Goal: Task Accomplishment & Management: Use online tool/utility

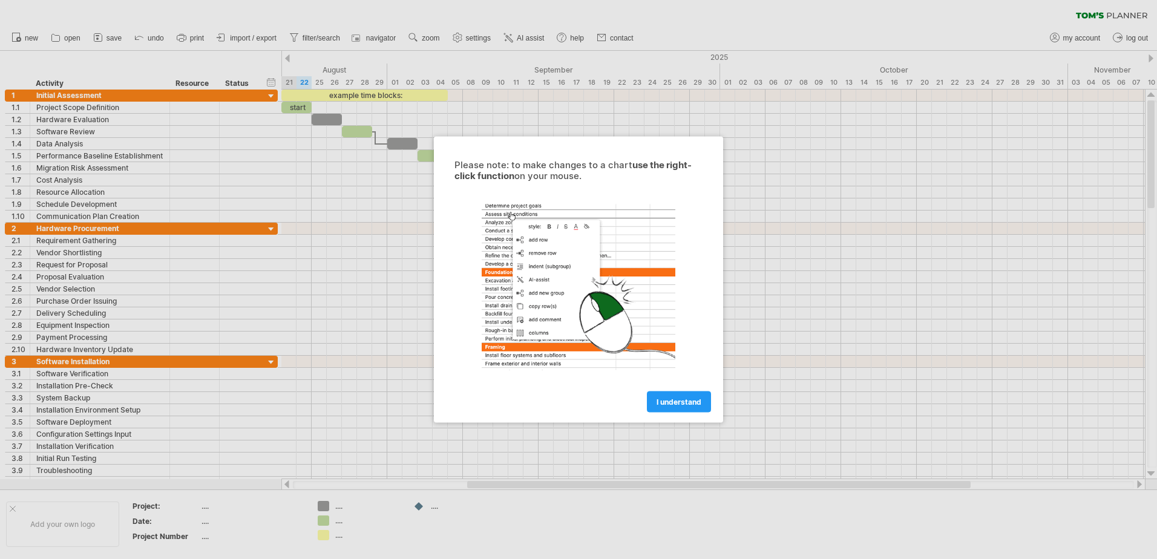
click at [687, 396] on link "I understand" at bounding box center [679, 402] width 64 height 21
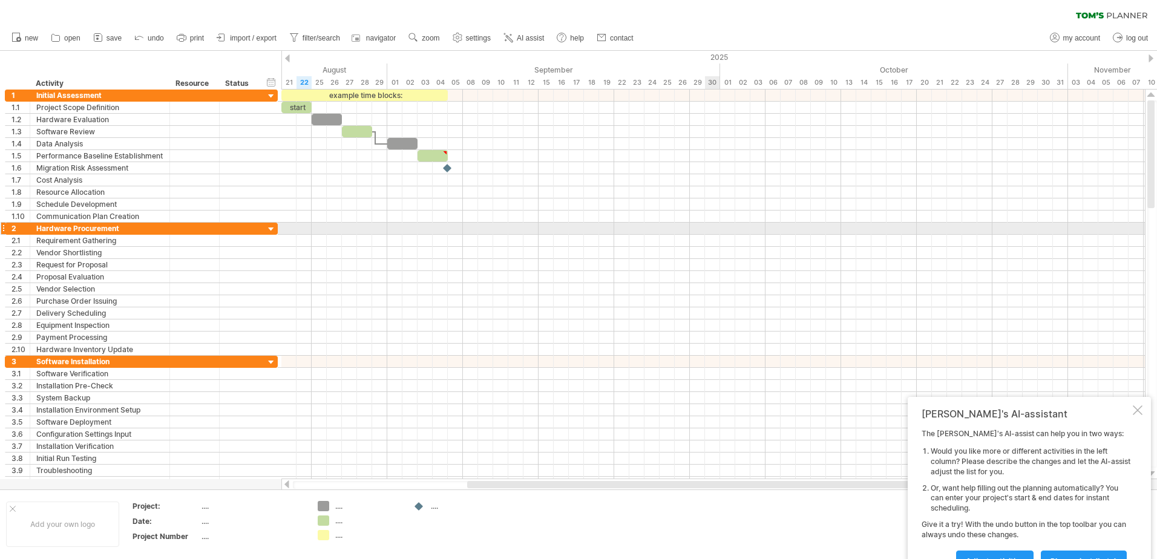
drag, startPoint x: 706, startPoint y: 228, endPoint x: 578, endPoint y: 198, distance: 131.0
click at [706, 227] on div at bounding box center [713, 229] width 864 height 12
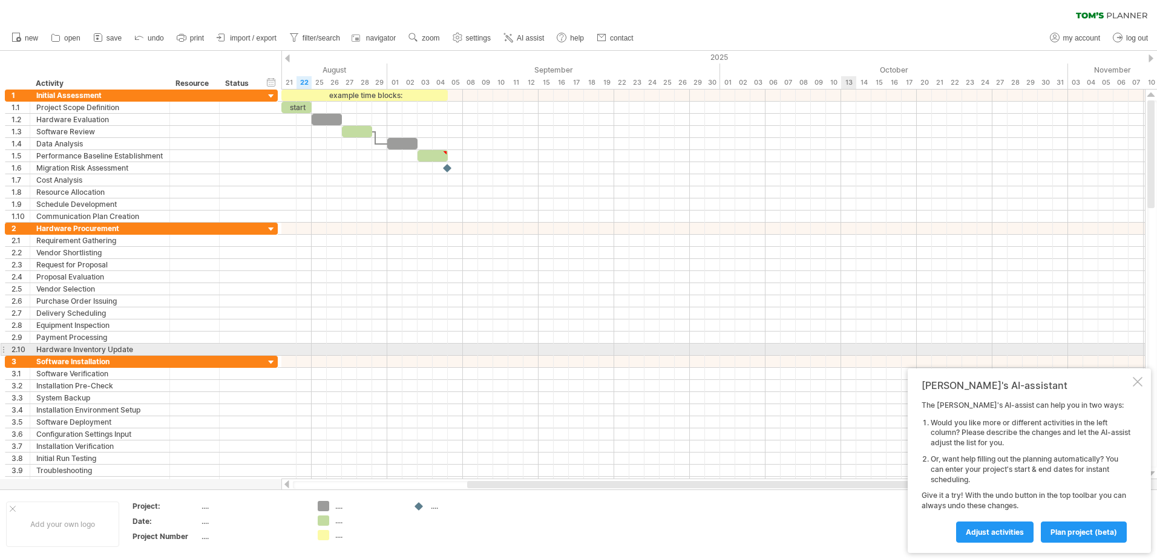
click at [858, 343] on div at bounding box center [713, 338] width 864 height 12
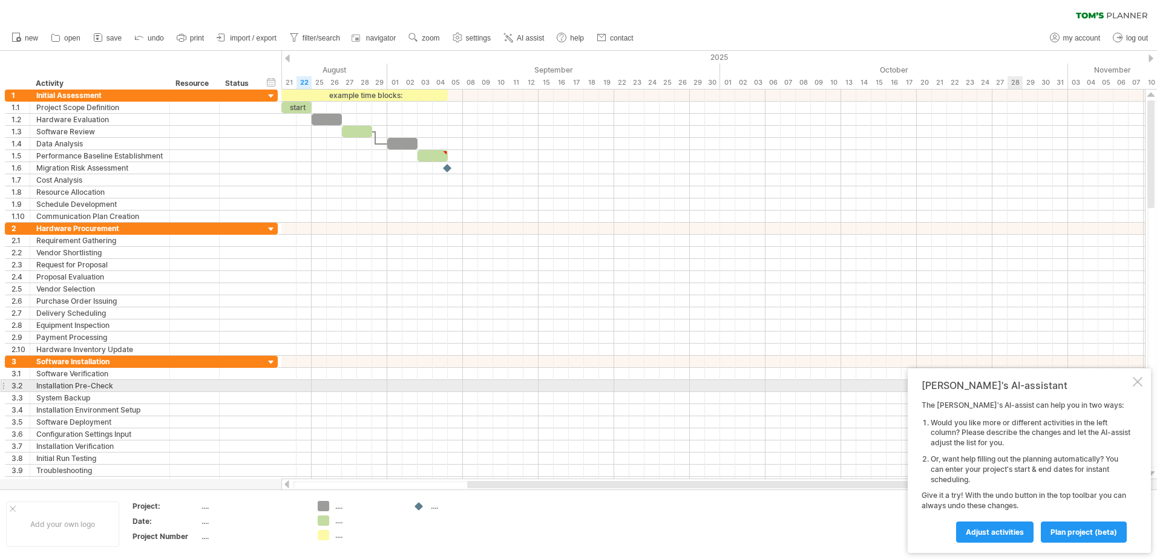
click at [1134, 384] on div at bounding box center [1138, 382] width 10 height 10
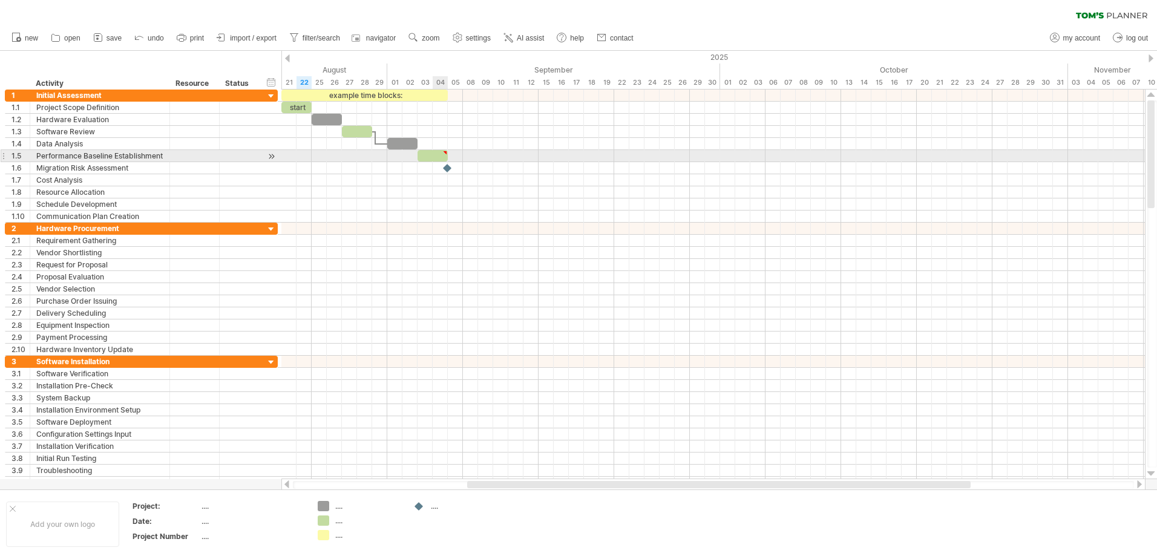
type textarea "**********"
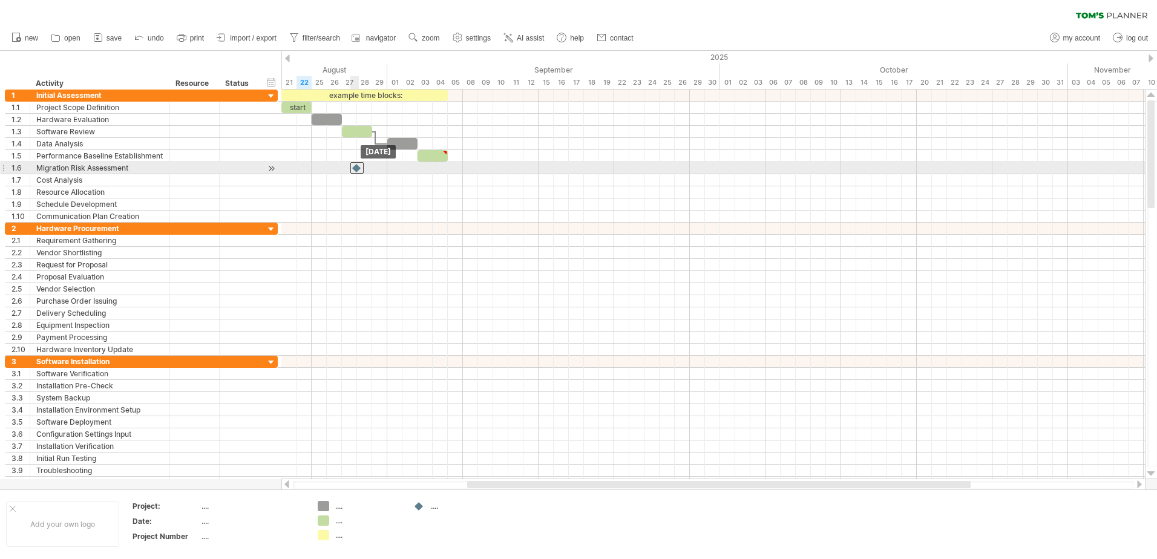
drag, startPoint x: 445, startPoint y: 168, endPoint x: 354, endPoint y: 168, distance: 90.8
click at [354, 168] on div at bounding box center [356, 167] width 13 height 11
drag, startPoint x: 355, startPoint y: 172, endPoint x: 440, endPoint y: 173, distance: 85.3
click at [440, 173] on div at bounding box center [439, 167] width 13 height 11
click at [438, 165] on div at bounding box center [439, 167] width 13 height 11
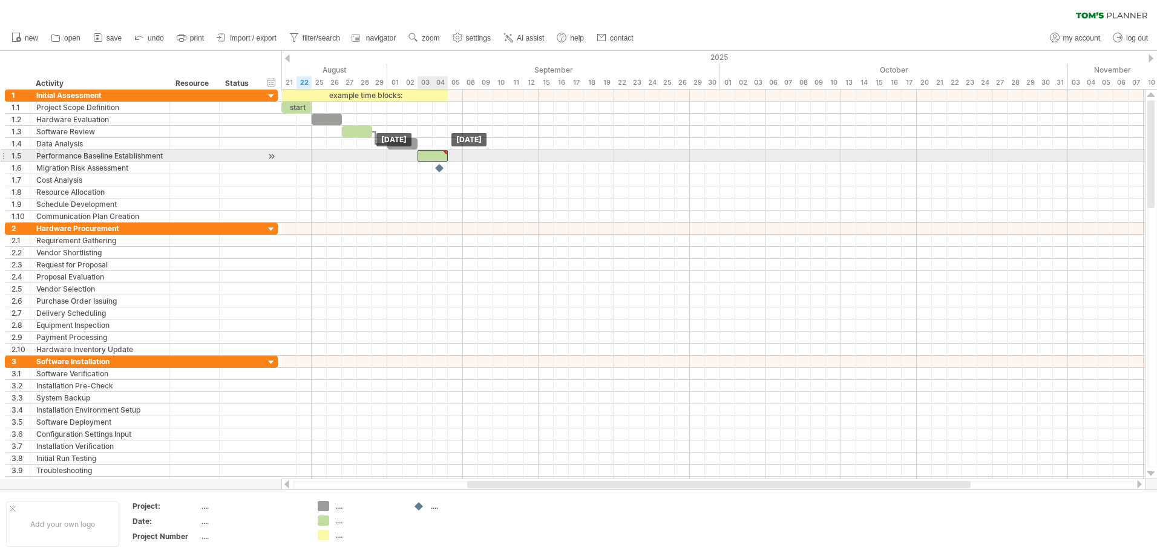
drag, startPoint x: 448, startPoint y: 156, endPoint x: 442, endPoint y: 157, distance: 6.2
click at [442, 157] on div at bounding box center [433, 155] width 30 height 11
click at [450, 157] on div at bounding box center [713, 156] width 864 height 12
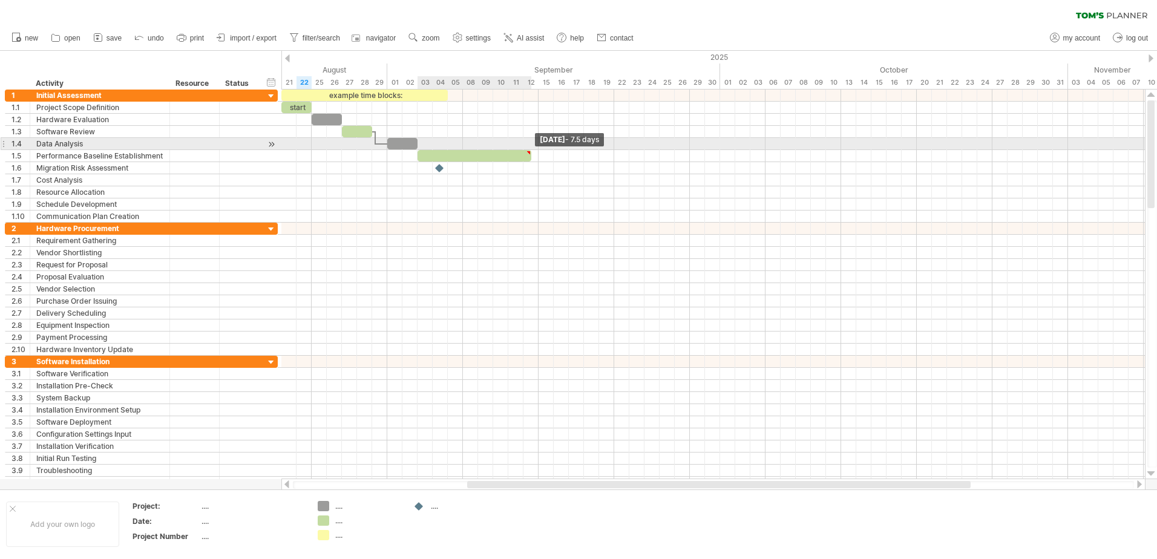
drag, startPoint x: 449, startPoint y: 157, endPoint x: 532, endPoint y: 143, distance: 84.2
click at [532, 143] on div "example time blocks: start [DATE] - 7.5 days [DATE]" at bounding box center [713, 285] width 864 height 390
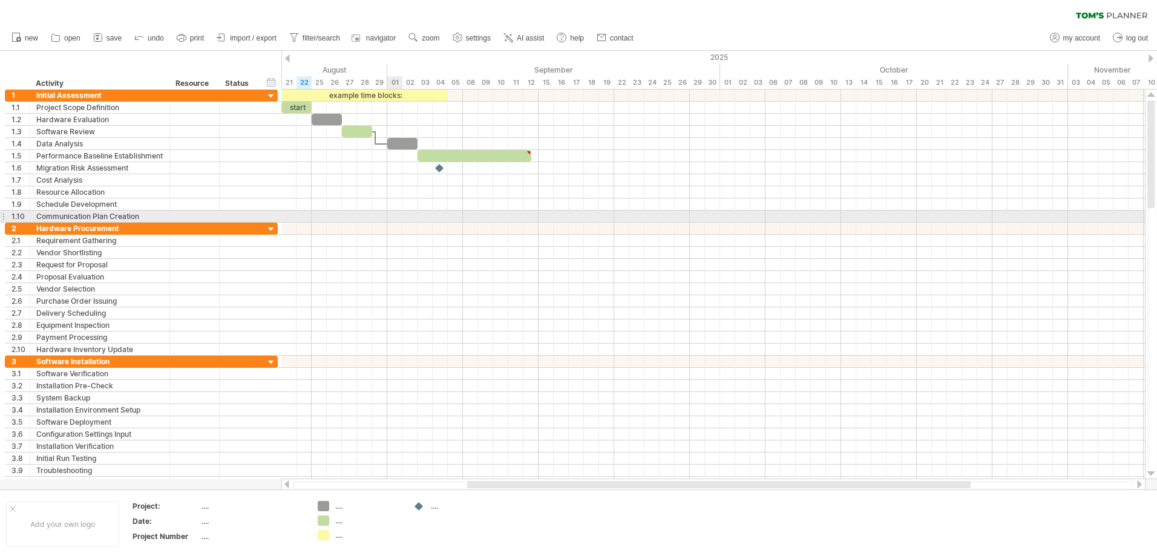
drag, startPoint x: 399, startPoint y: 222, endPoint x: 400, endPoint y: 207, distance: 15.2
click at [399, 223] on div at bounding box center [713, 289] width 864 height 399
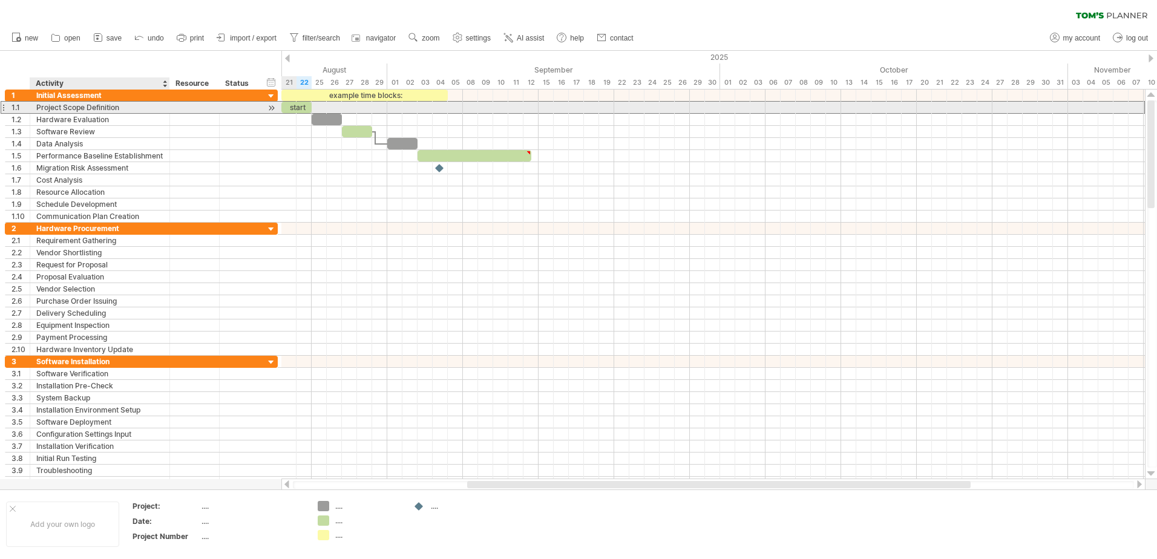
click at [126, 103] on div "Project Scope Definition" at bounding box center [99, 107] width 127 height 11
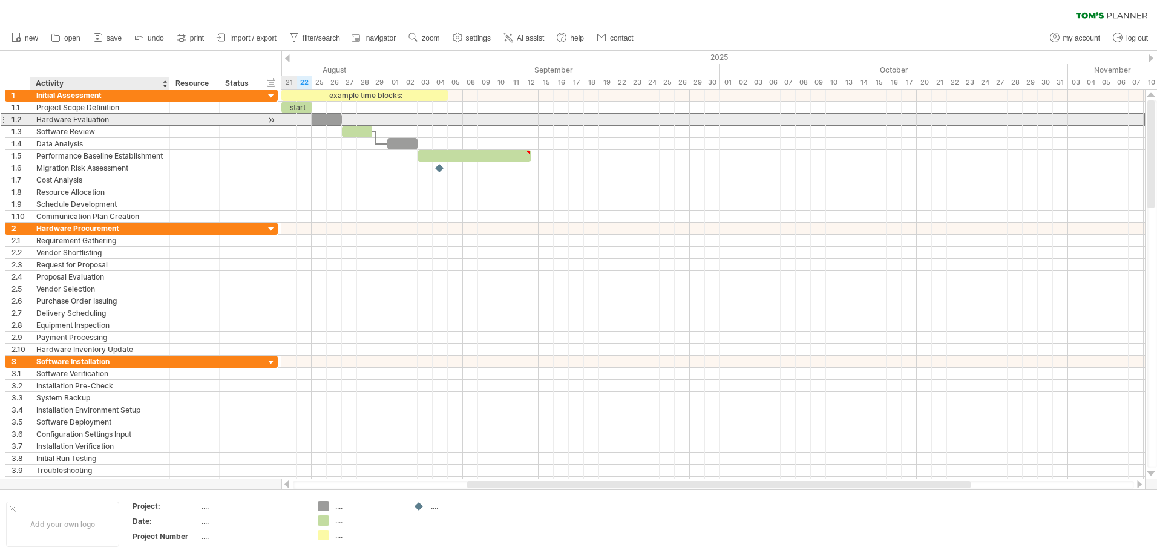
click at [153, 120] on div "Hardware Evaluation" at bounding box center [99, 119] width 127 height 11
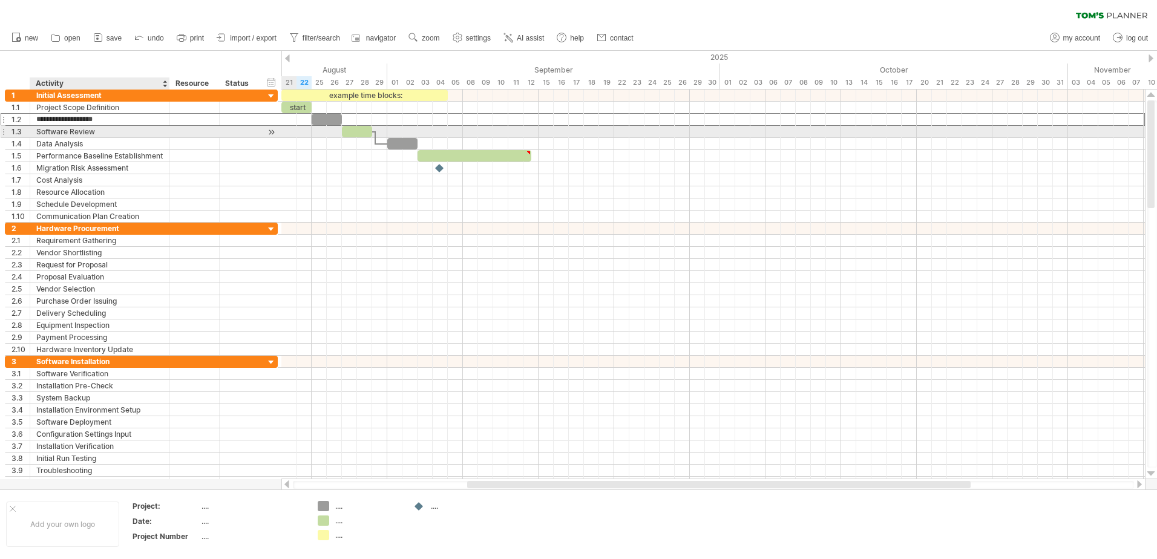
click at [65, 128] on div "Software Review" at bounding box center [99, 131] width 127 height 11
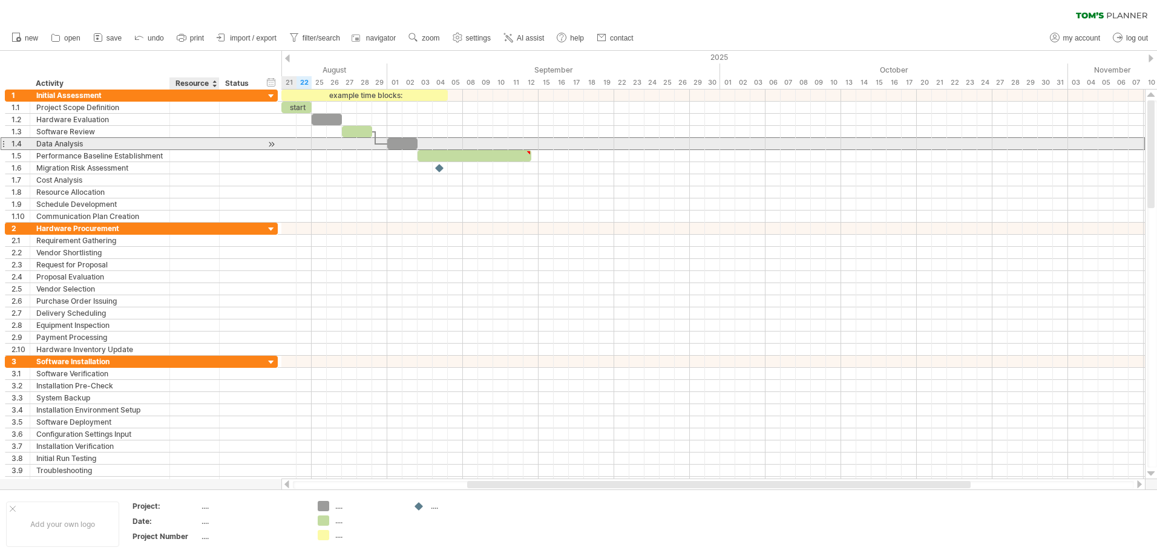
click at [195, 149] on div at bounding box center [194, 143] width 37 height 11
click at [274, 143] on div at bounding box center [271, 144] width 11 height 13
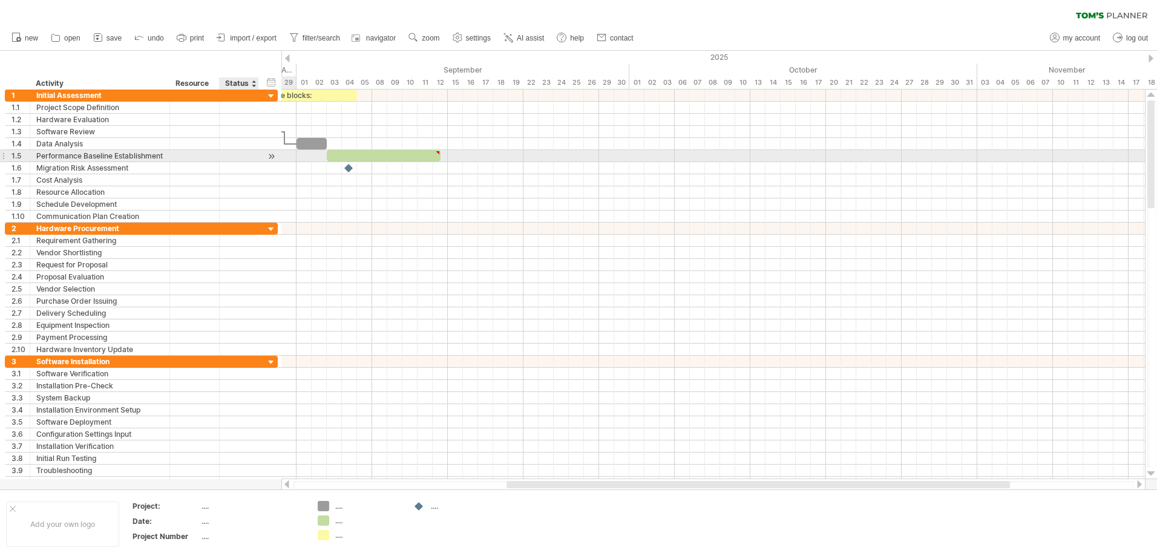
click at [269, 157] on div at bounding box center [271, 156] width 11 height 13
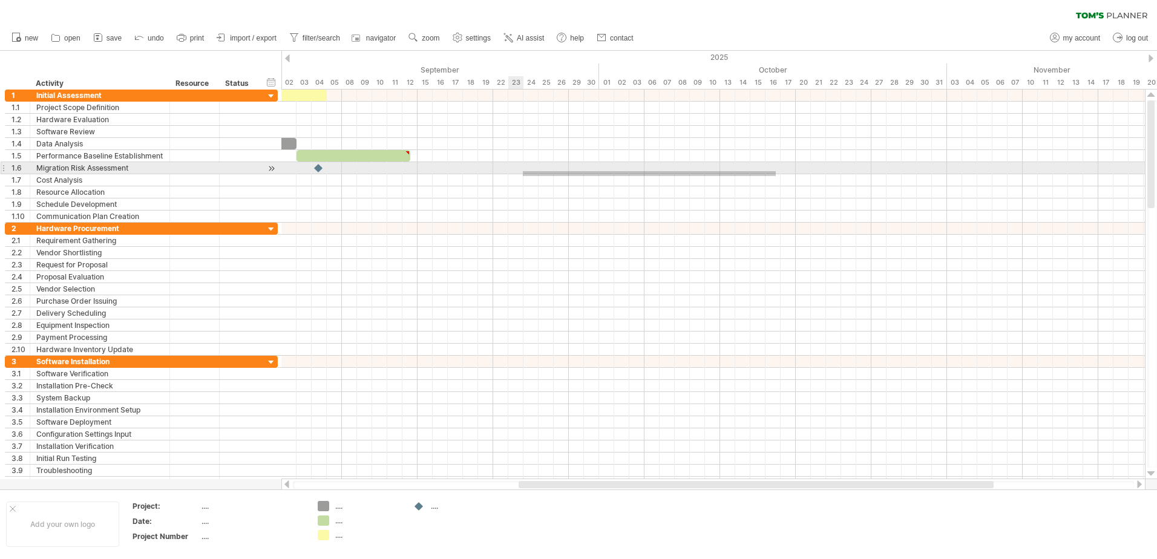
drag, startPoint x: 641, startPoint y: 179, endPoint x: 509, endPoint y: 171, distance: 132.8
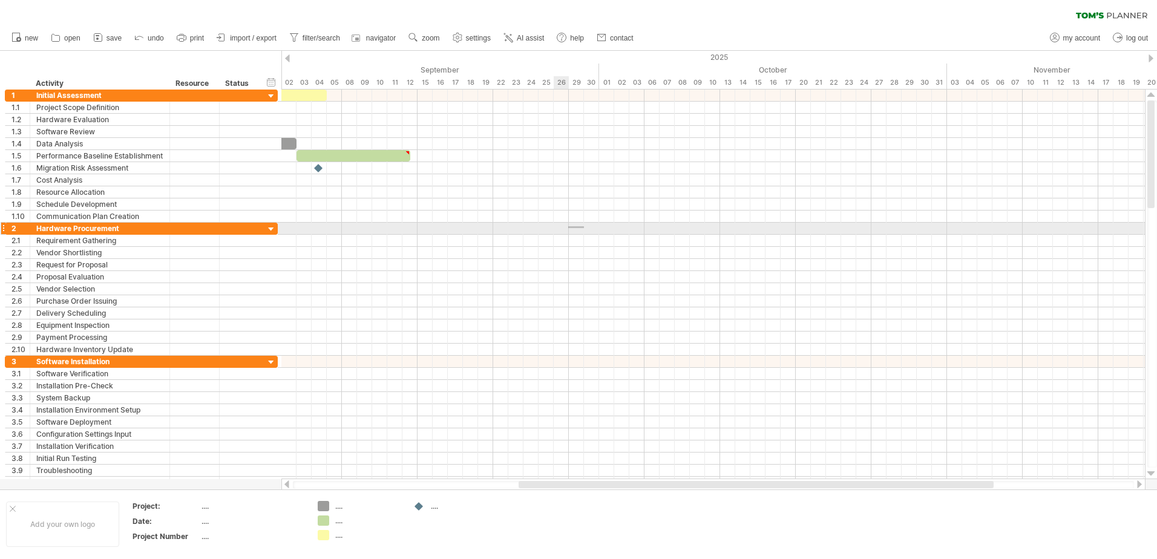
drag, startPoint x: 568, startPoint y: 226, endPoint x: 395, endPoint y: 208, distance: 174.0
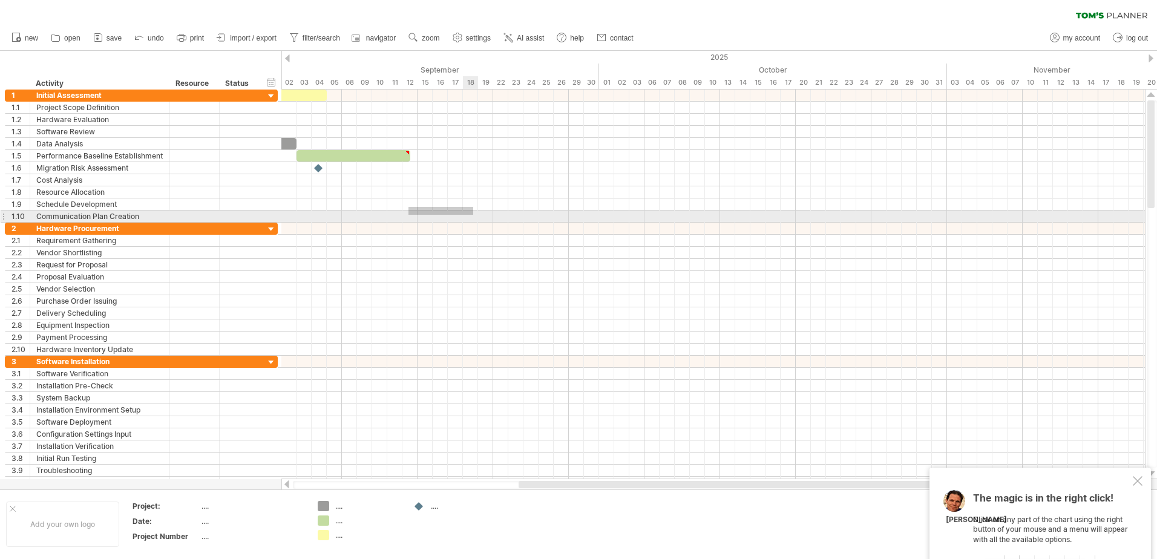
drag, startPoint x: 408, startPoint y: 207, endPoint x: 608, endPoint y: 219, distance: 200.1
click at [608, 219] on div at bounding box center [713, 156] width 864 height 133
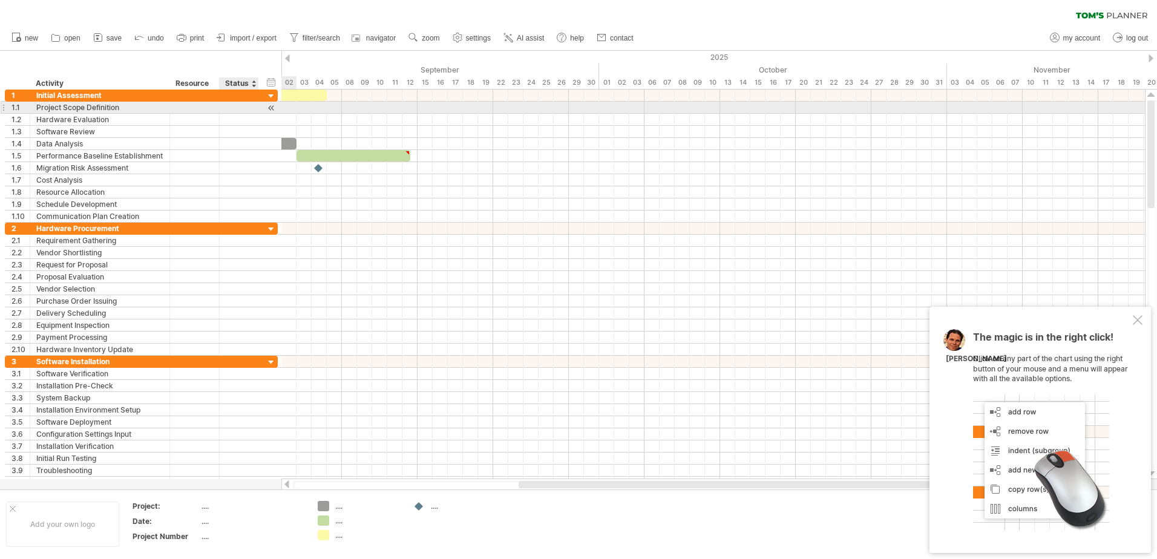
click at [271, 108] on div at bounding box center [271, 108] width 11 height 13
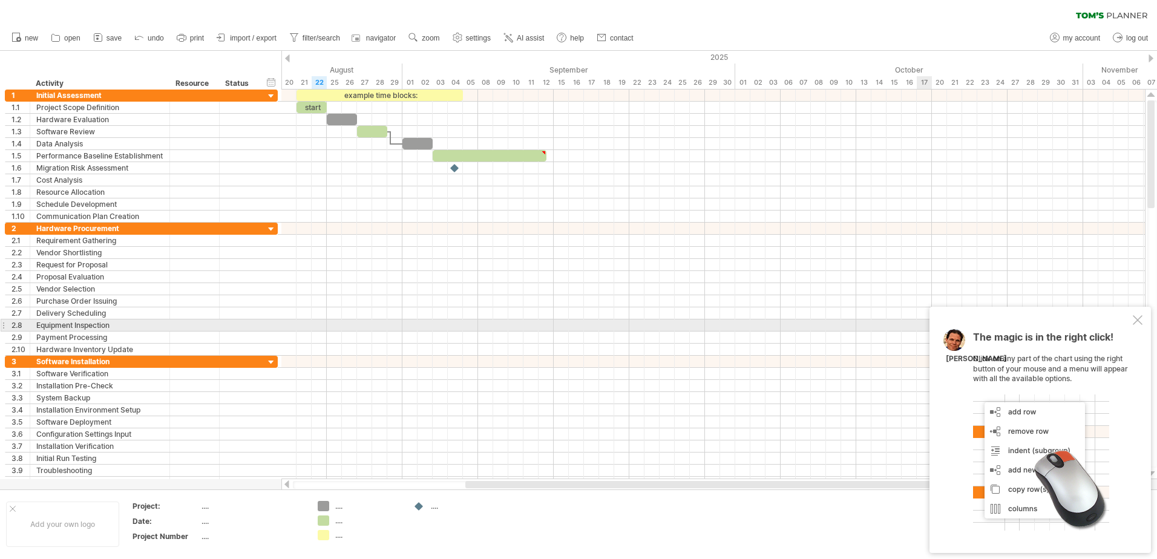
click at [1136, 320] on div at bounding box center [1138, 320] width 10 height 10
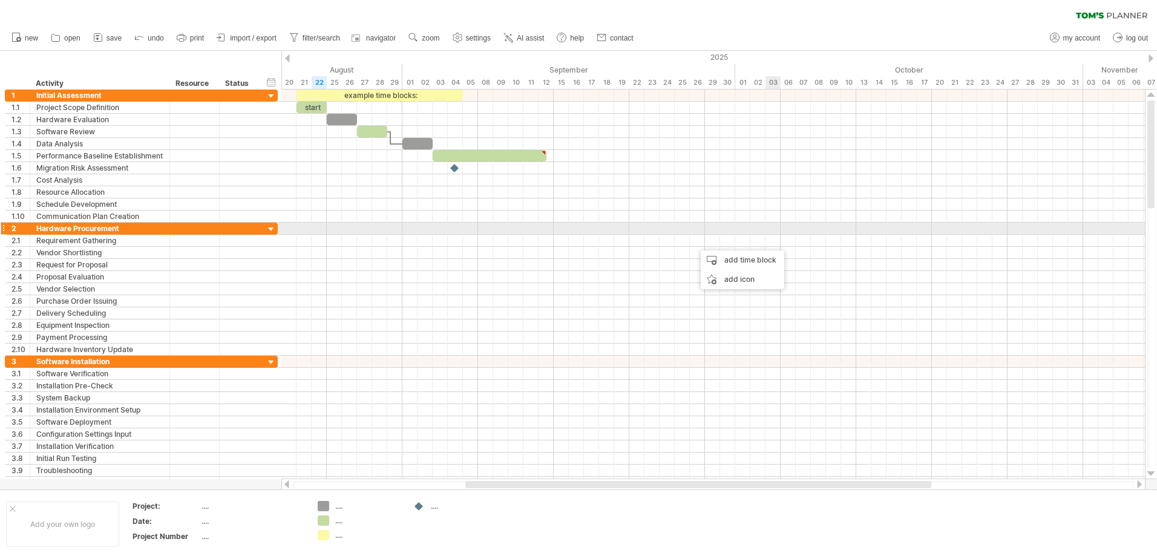
click at [777, 221] on div at bounding box center [713, 217] width 864 height 12
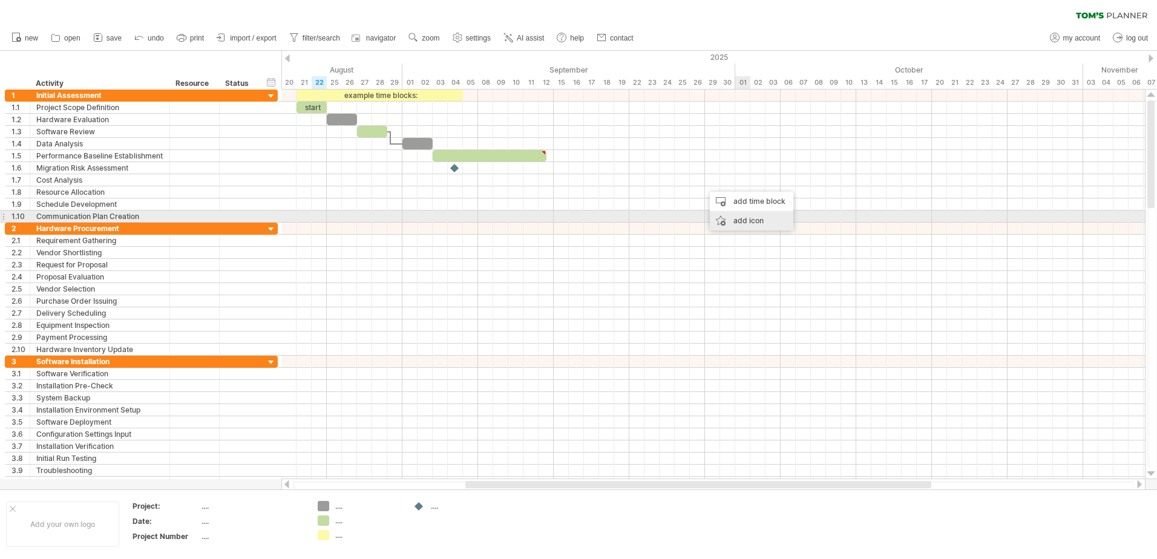
click at [760, 221] on div "add icon" at bounding box center [752, 220] width 84 height 19
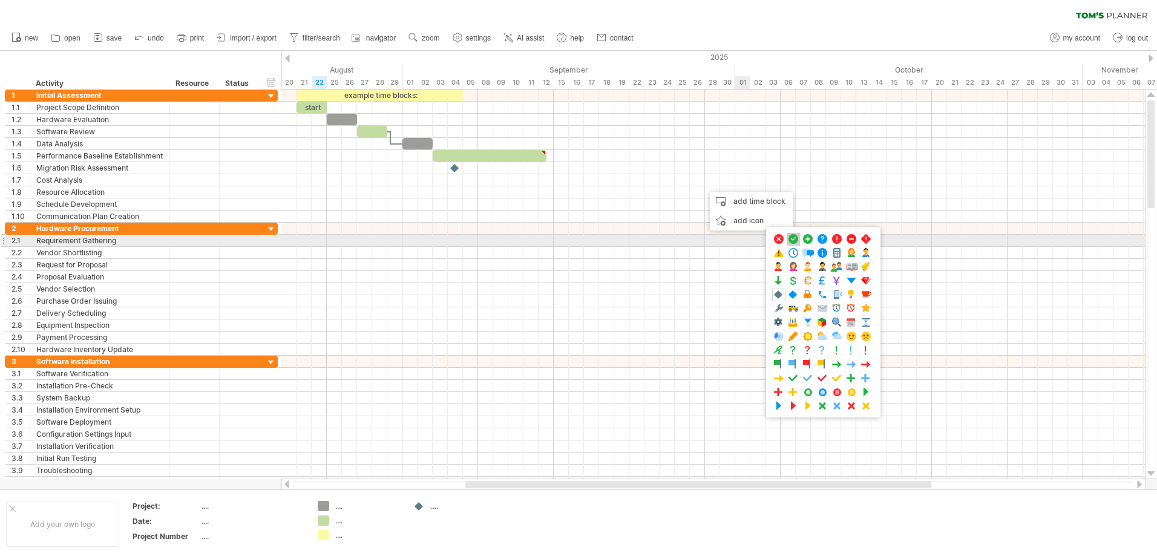
click at [792, 240] on span at bounding box center [793, 239] width 12 height 11
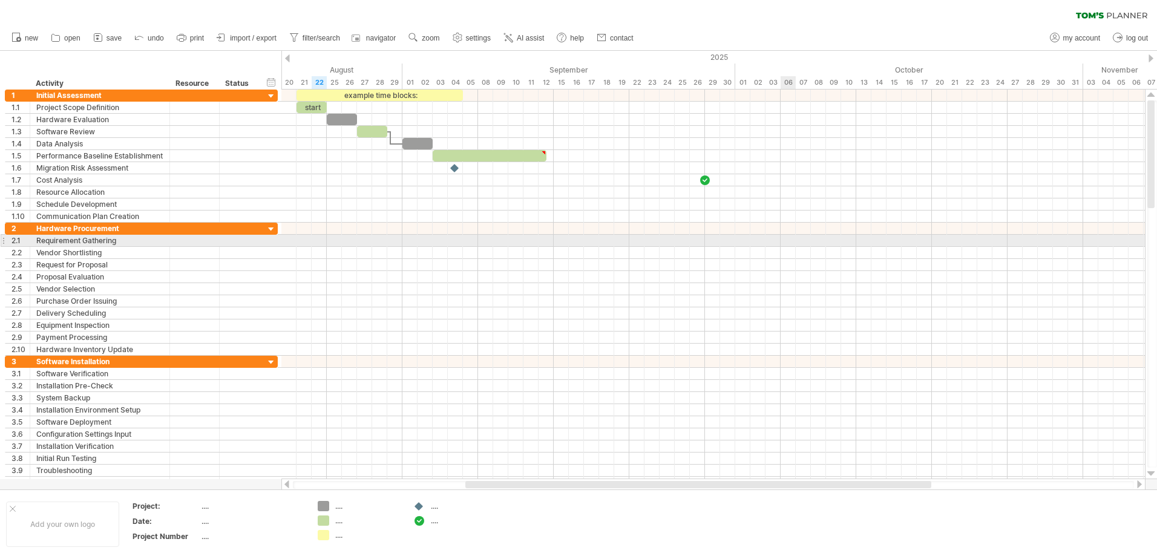
click at [744, 214] on div at bounding box center [713, 217] width 864 height 12
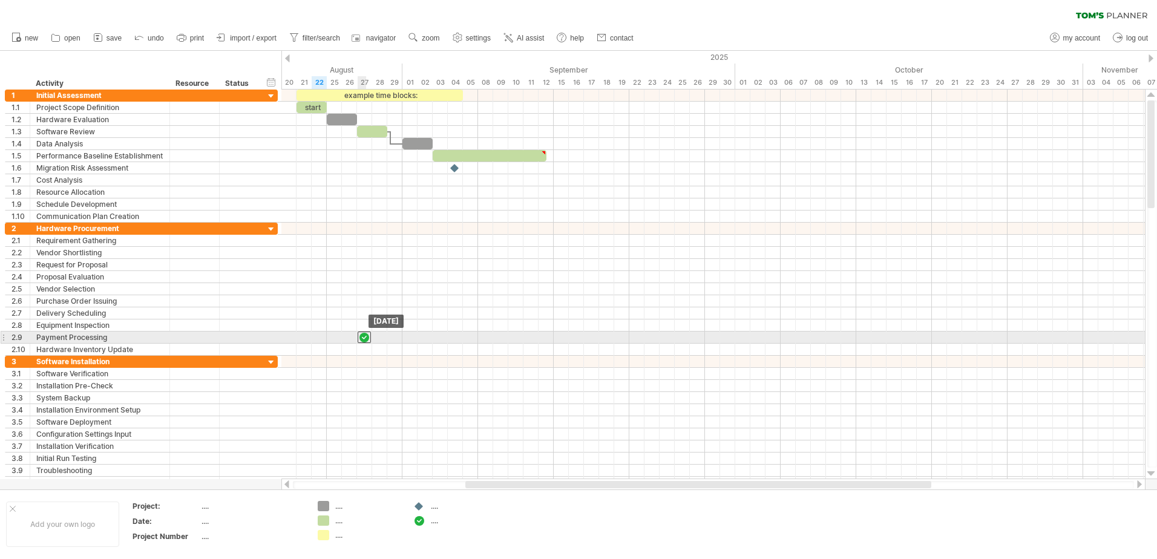
drag, startPoint x: 704, startPoint y: 181, endPoint x: 364, endPoint y: 341, distance: 375.2
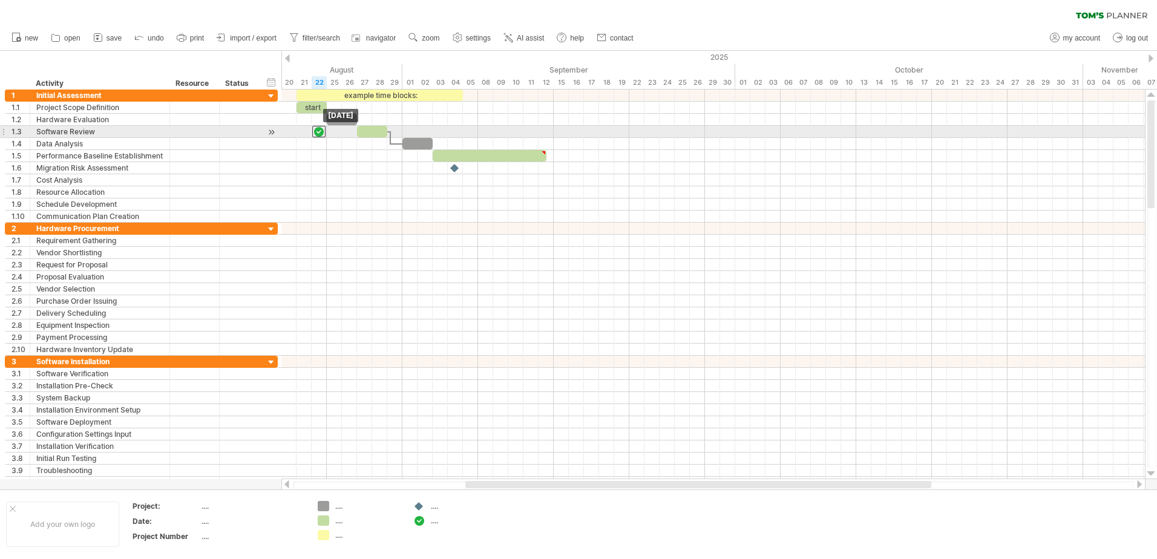
drag, startPoint x: 364, startPoint y: 338, endPoint x: 320, endPoint y: 132, distance: 210.4
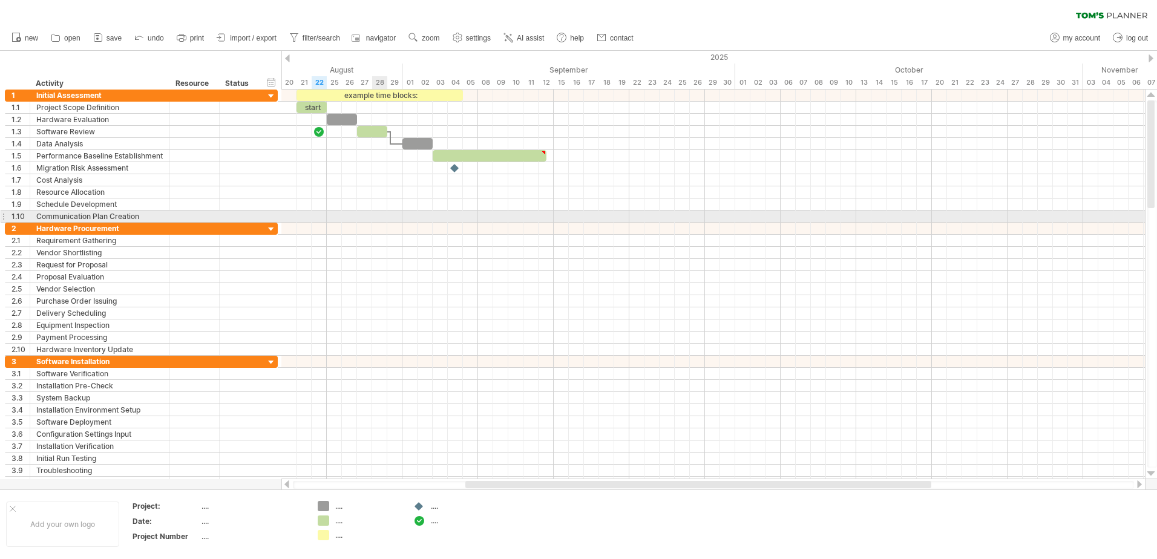
click at [385, 219] on div at bounding box center [713, 217] width 864 height 12
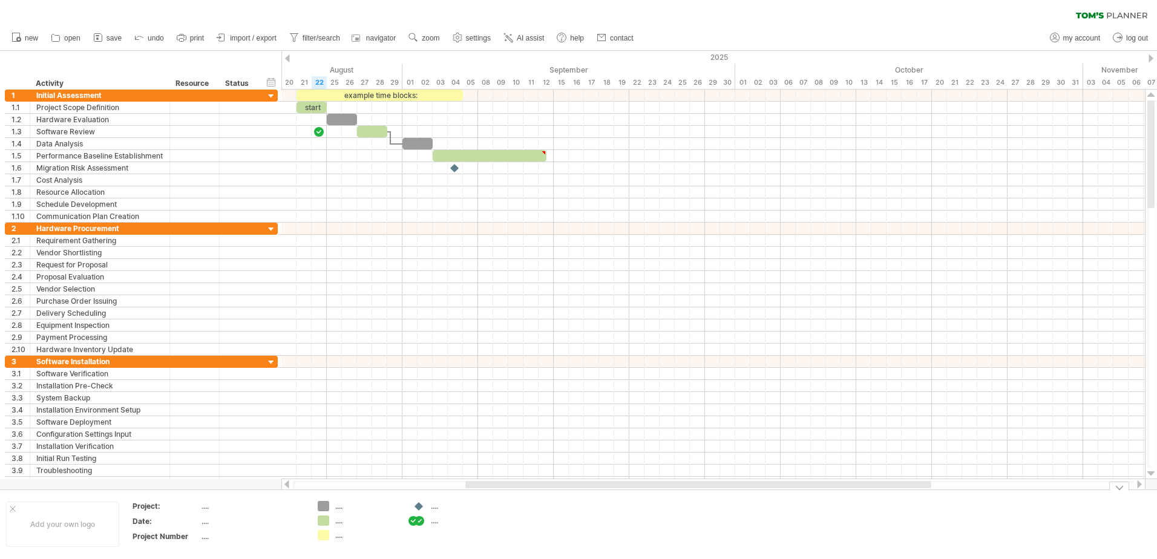
click at [418, 520] on div "Trying to reach [DOMAIN_NAME] Connected again... 0% clear filter new 1" at bounding box center [578, 279] width 1157 height 559
drag, startPoint x: 418, startPoint y: 518, endPoint x: 357, endPoint y: 418, distance: 117.6
click at [357, 418] on div "Trying to reach [DOMAIN_NAME] Connected again... 0% clear filter new 1" at bounding box center [578, 279] width 1157 height 559
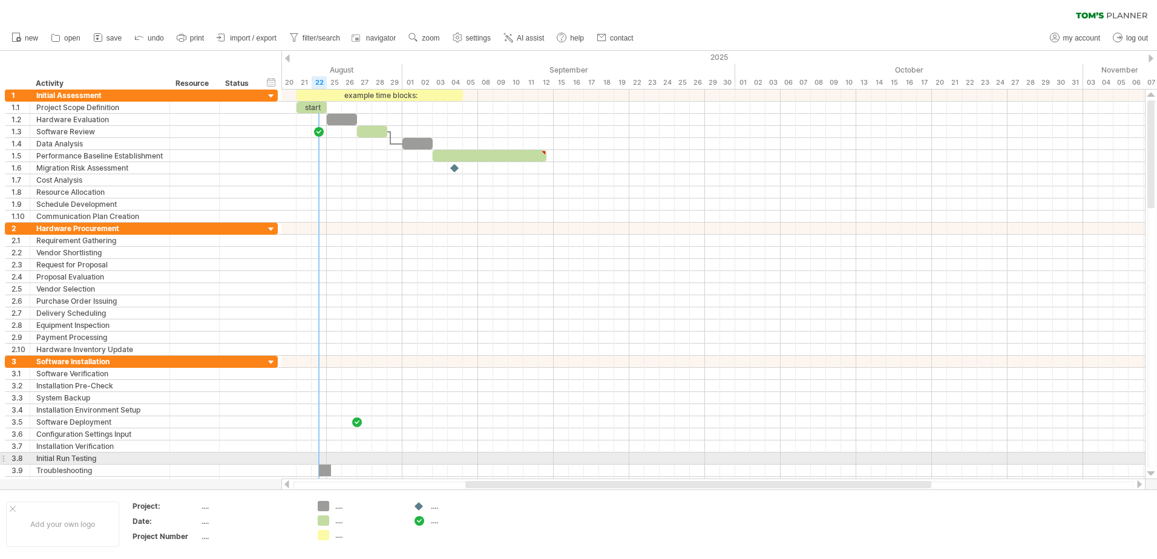
drag, startPoint x: 326, startPoint y: 510, endPoint x: 323, endPoint y: 464, distance: 46.1
click at [323, 464] on div "Trying to reach [DOMAIN_NAME] Connected again... 0% clear filter new 1" at bounding box center [578, 279] width 1157 height 559
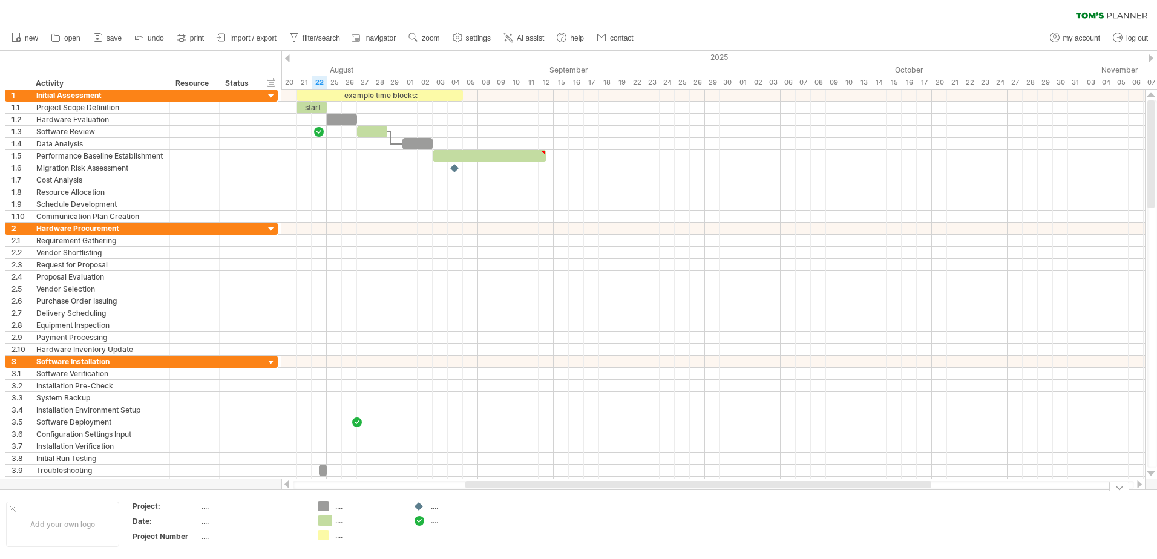
drag, startPoint x: 327, startPoint y: 518, endPoint x: 353, endPoint y: 470, distance: 55.3
click at [353, 470] on div "Trying to reach [DOMAIN_NAME] Connected again... 0% clear filter new 1" at bounding box center [578, 279] width 1157 height 559
drag, startPoint x: 324, startPoint y: 540, endPoint x: 329, endPoint y: 526, distance: 15.1
click at [334, 524] on td ".... .... ...." at bounding box center [360, 524] width 96 height 47
drag, startPoint x: 325, startPoint y: 537, endPoint x: 378, endPoint y: 442, distance: 108.4
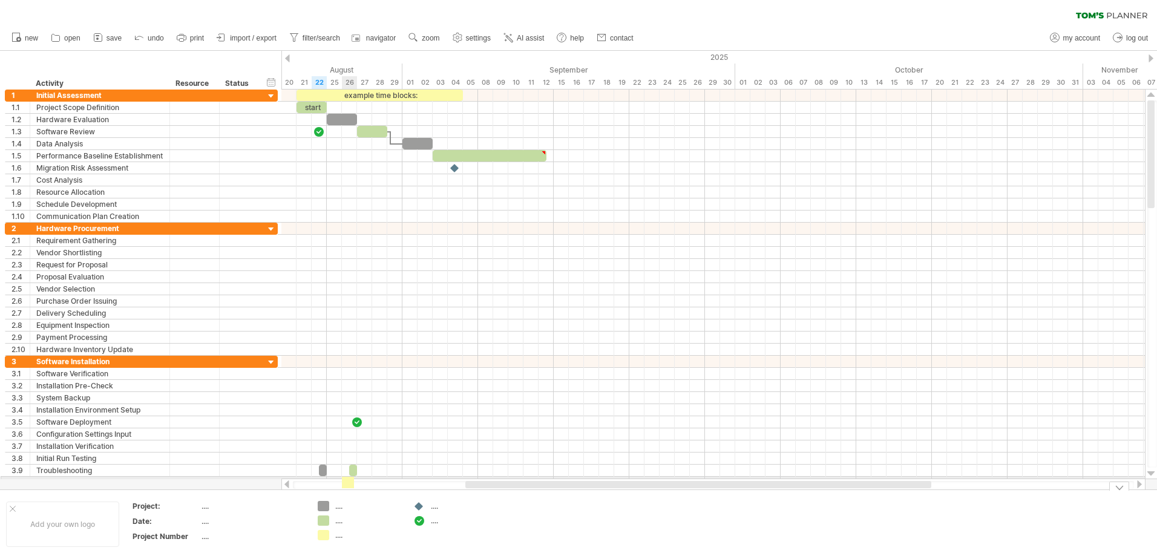
click at [378, 442] on div "Trying to reach [DOMAIN_NAME] Connected again... 0% clear filter new 1" at bounding box center [578, 279] width 1157 height 559
click at [396, 93] on div "example time blocks:" at bounding box center [380, 95] width 166 height 11
